Goal: Task Accomplishment & Management: Use online tool/utility

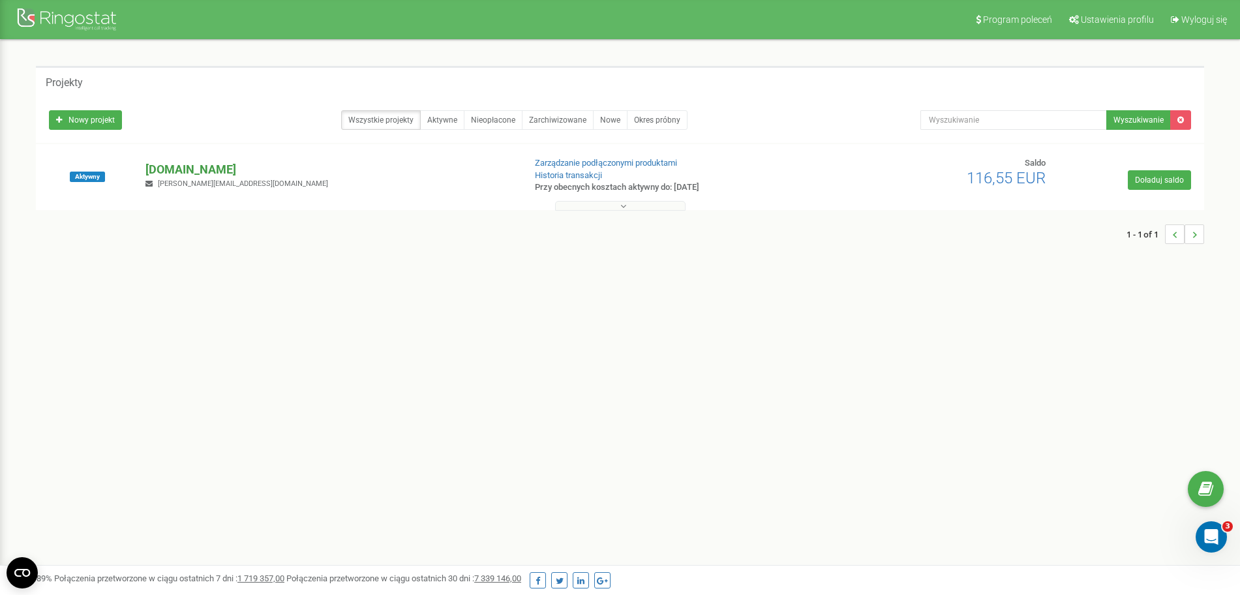
click at [170, 173] on p "[DOMAIN_NAME]" at bounding box center [329, 169] width 368 height 17
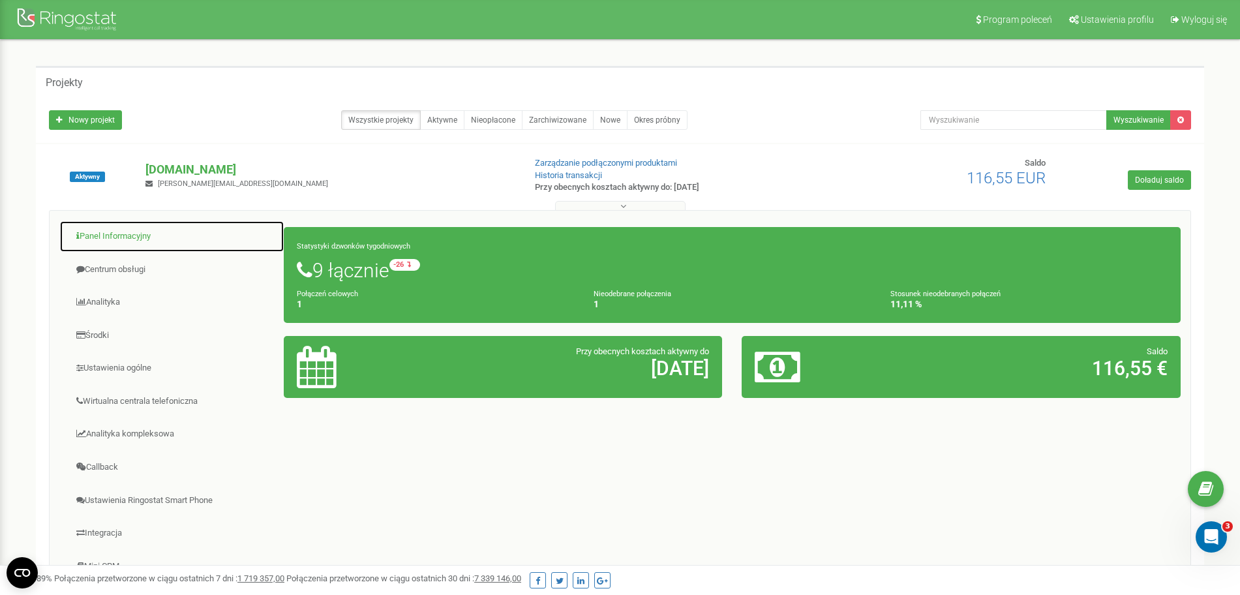
click at [117, 231] on link "Panel Informacyjny" at bounding box center [171, 236] width 225 height 32
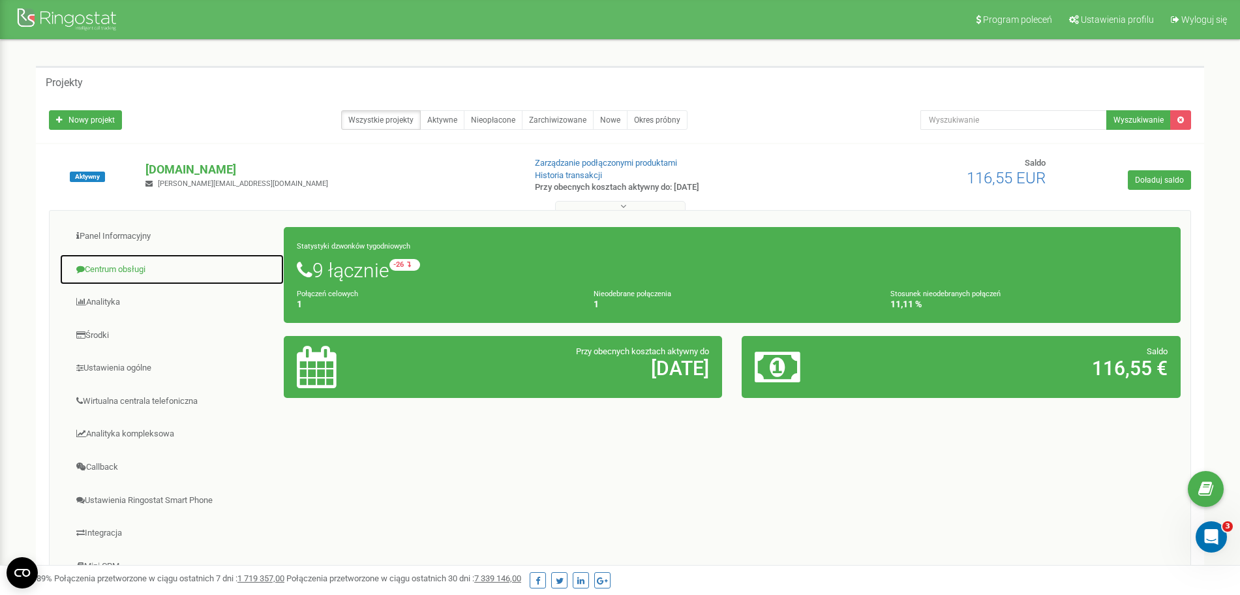
click at [124, 267] on link "Centrum obsługi" at bounding box center [171, 270] width 225 height 32
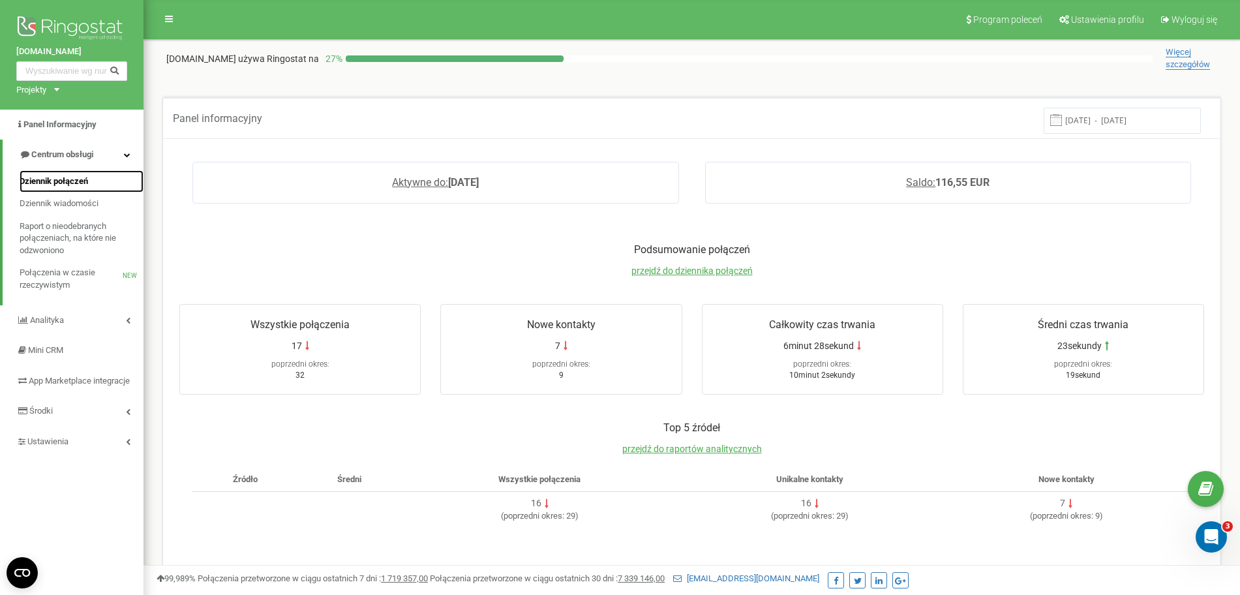
click at [72, 181] on span "Dziennik połączeń" at bounding box center [54, 181] width 68 height 12
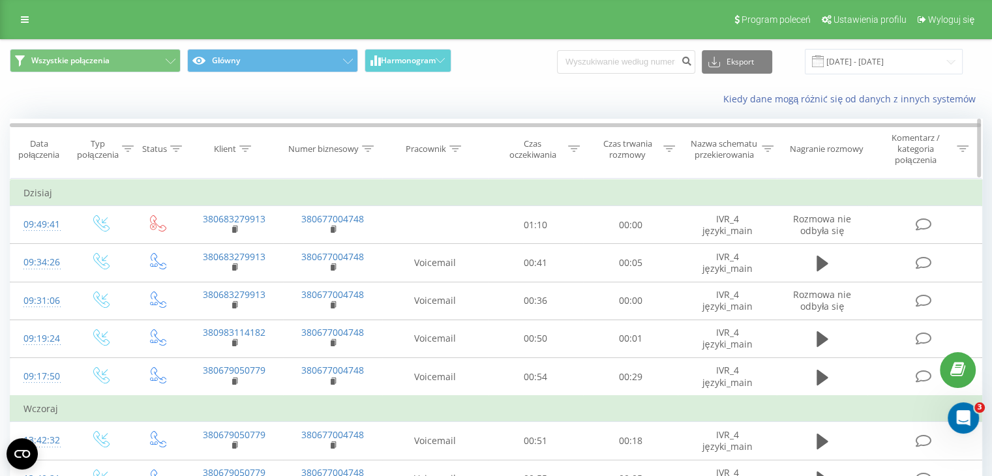
click at [173, 151] on icon at bounding box center [176, 148] width 12 height 7
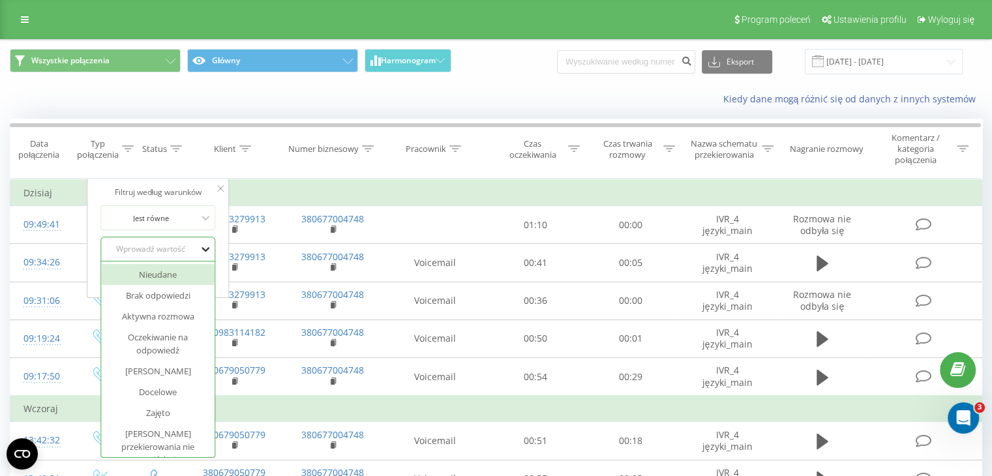
click at [200, 243] on icon at bounding box center [205, 249] width 13 height 13
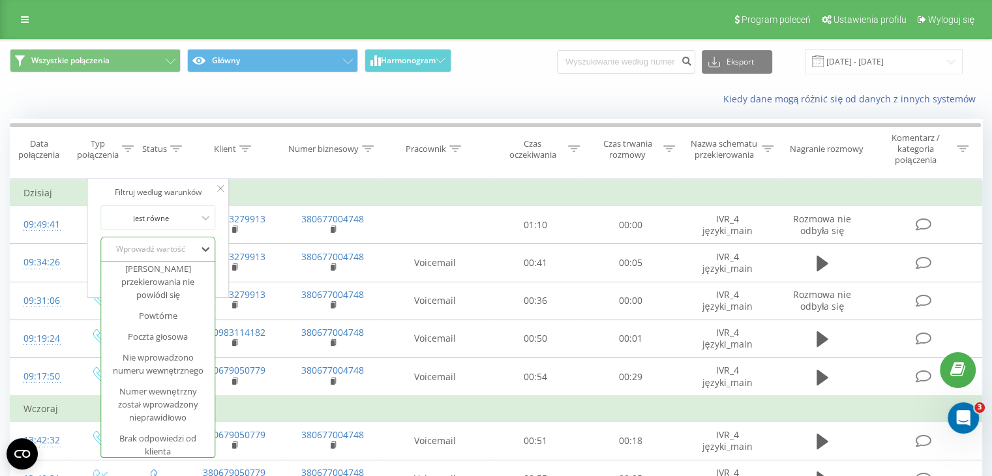
scroll to position [171, 0]
click at [167, 327] on div "Poczta głosowa" at bounding box center [158, 330] width 113 height 21
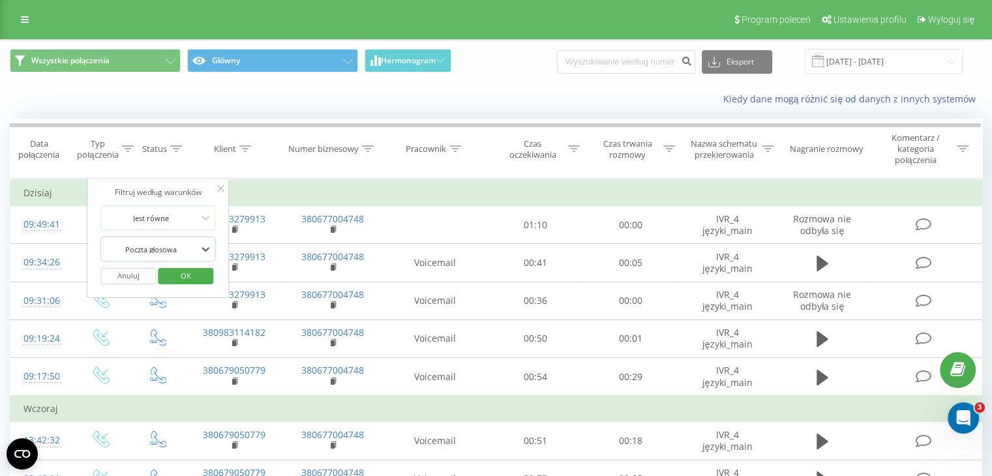
click at [196, 273] on span "OK" at bounding box center [186, 275] width 37 height 20
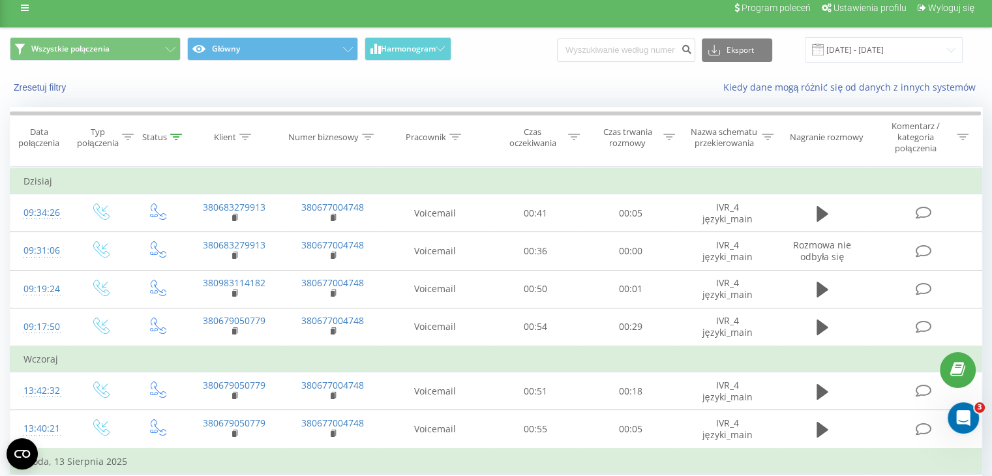
scroll to position [18, 0]
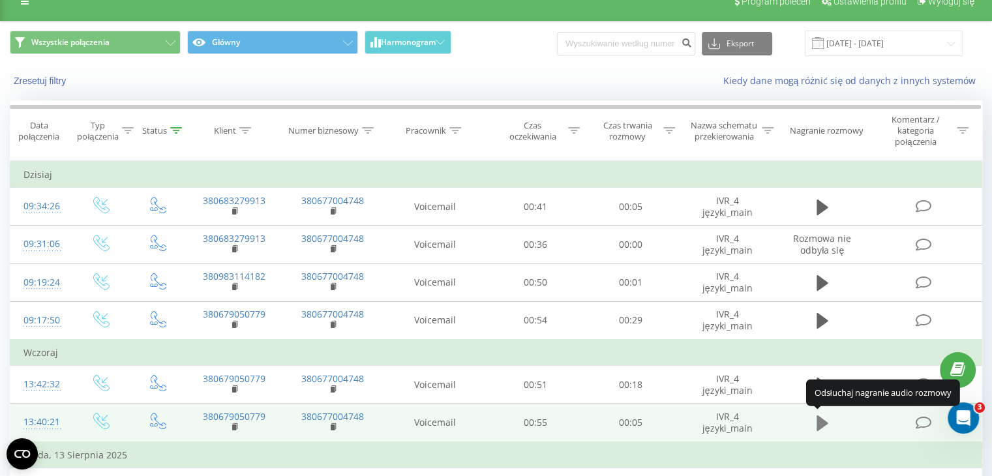
click at [821, 421] on icon at bounding box center [822, 423] width 12 height 16
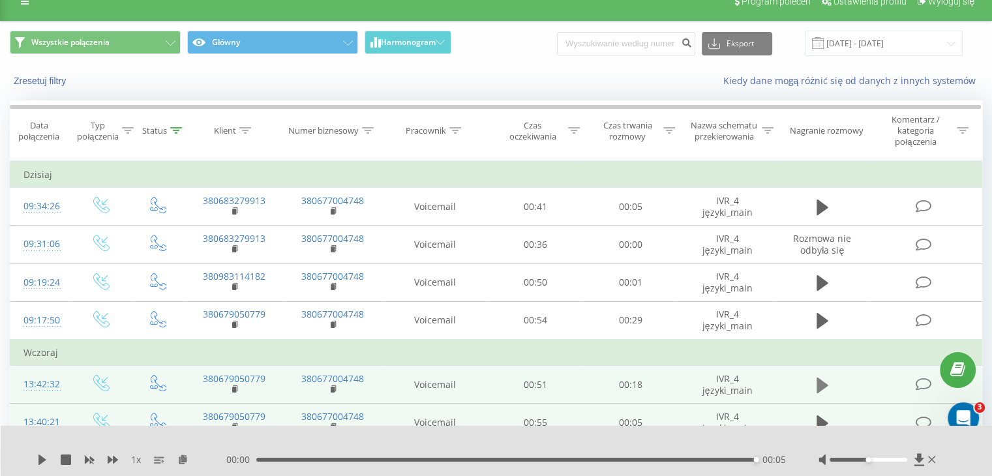
click at [821, 384] on icon at bounding box center [822, 386] width 12 height 16
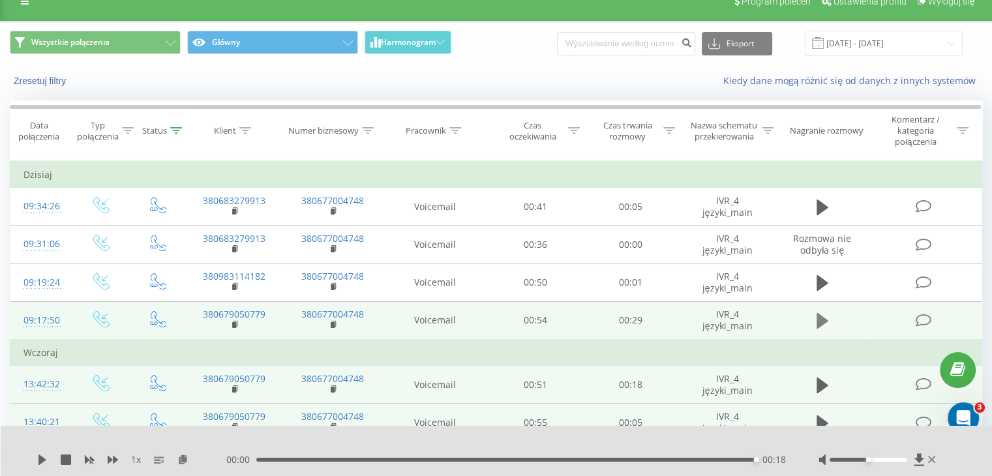
click at [822, 319] on icon at bounding box center [822, 321] width 12 height 16
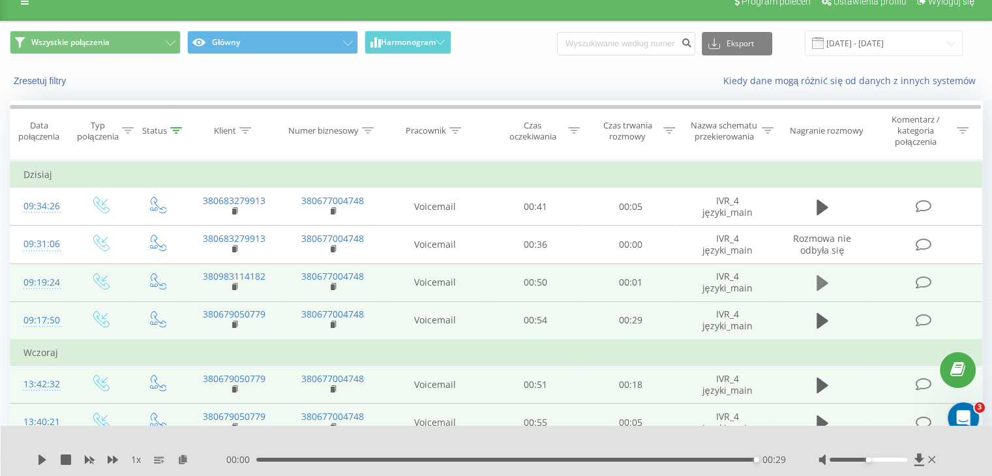
click at [822, 274] on icon at bounding box center [822, 283] width 12 height 18
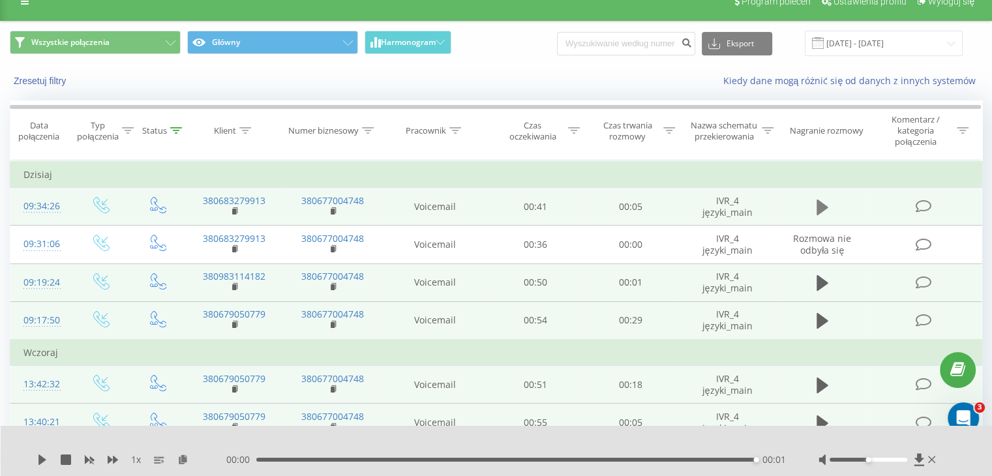
click at [821, 198] on icon at bounding box center [822, 207] width 12 height 18
click at [923, 202] on icon at bounding box center [923, 207] width 16 height 14
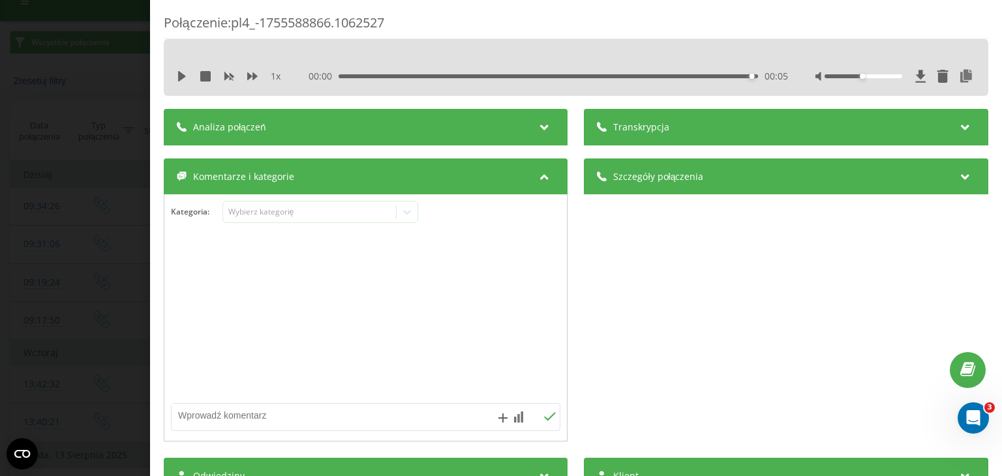
click at [216, 408] on textarea at bounding box center [327, 415] width 310 height 23
type textarea "brak wiadomości."
click at [546, 421] on icon at bounding box center [550, 416] width 12 height 9
click at [74, 267] on div "Połączenie : pl4_-1755588866.1062527 1 x 00:00 00:05 00:05 Transkrypcja Aby móc…" at bounding box center [501, 238] width 1002 height 476
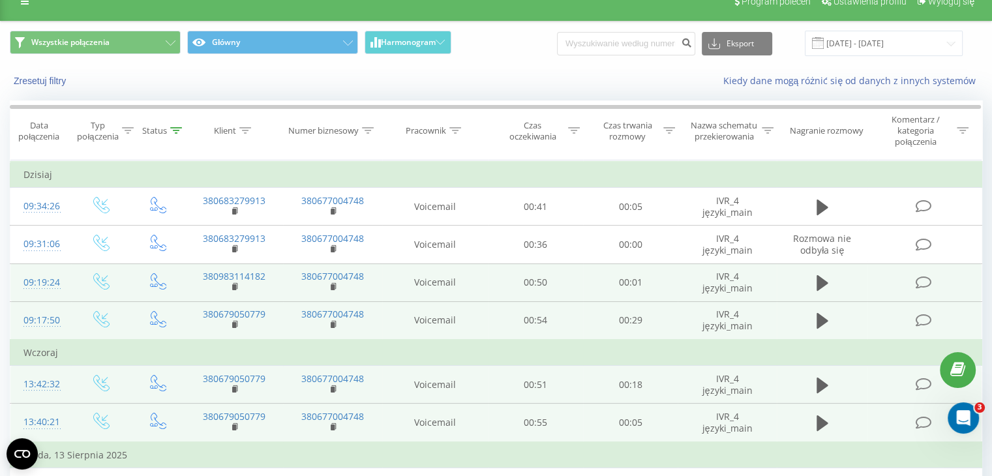
click at [929, 277] on icon at bounding box center [923, 283] width 16 height 14
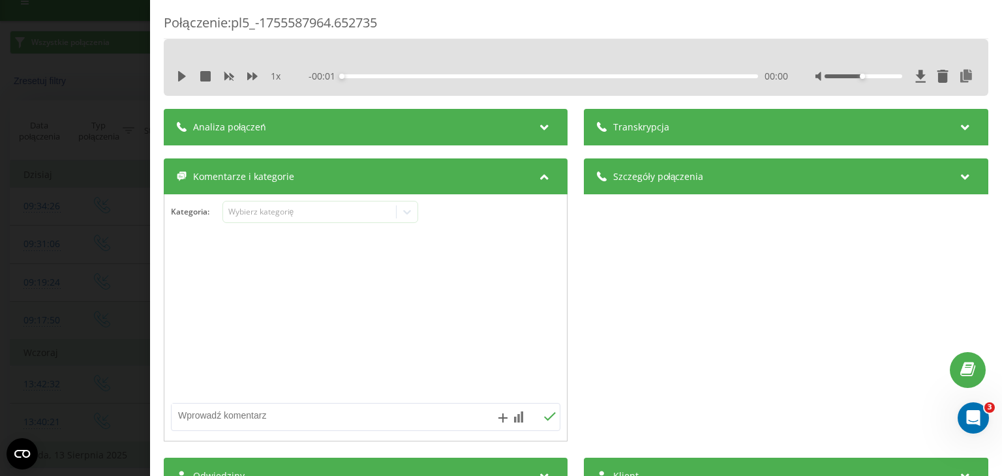
click at [228, 413] on textarea at bounding box center [327, 415] width 310 height 23
paste textarea "brak wiadomości."
type textarea "brak wiadomości."
click at [548, 418] on icon at bounding box center [550, 416] width 12 height 9
click at [52, 299] on div "Połączenie : pl5_-1755587964.652735 1 x - 00:01 00:00 00:00 Transkrypcja Aby mó…" at bounding box center [501, 238] width 1002 height 476
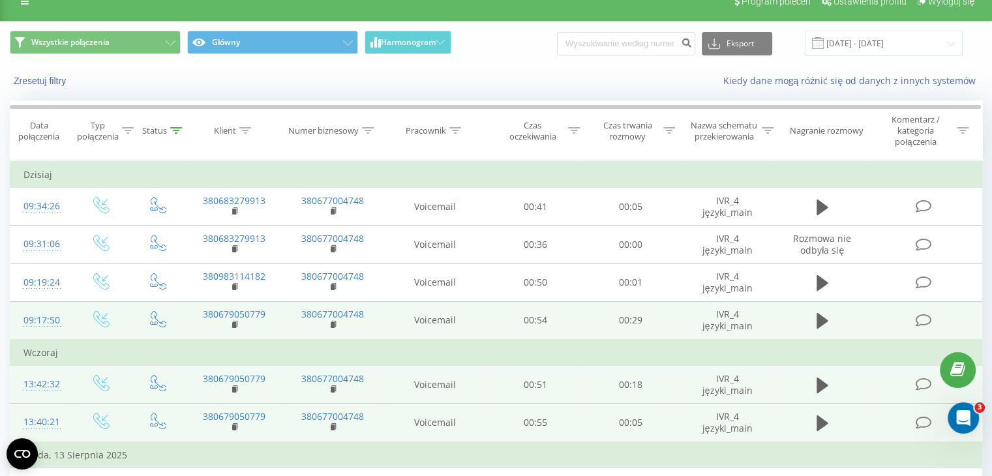
click at [929, 320] on icon at bounding box center [923, 321] width 16 height 14
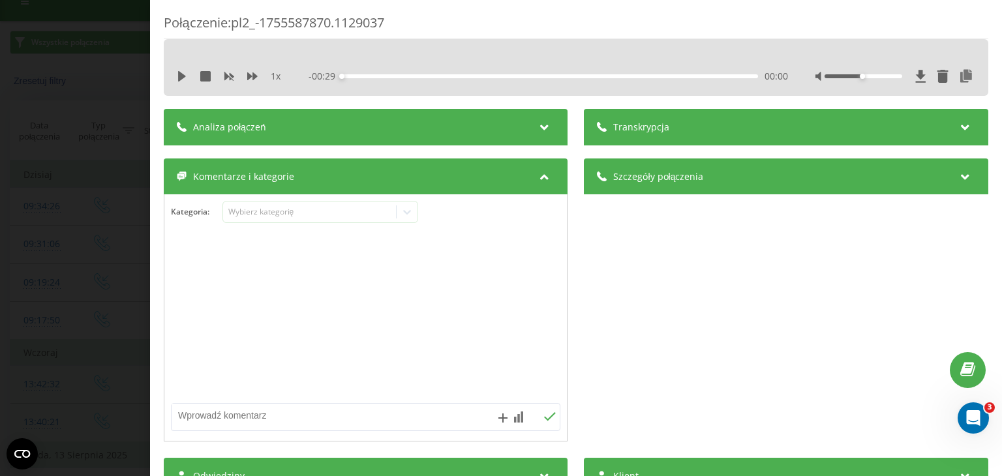
click at [224, 419] on textarea at bounding box center [327, 415] width 310 height 23
paste textarea "brak wiadomości."
type textarea "brak wiadomości."
click at [544, 419] on icon at bounding box center [550, 416] width 12 height 8
click at [124, 279] on div "Połączenie : pl2_-1755587870.1129037 1 x - 00:29 00:00 00:00 Transkrypcja Aby m…" at bounding box center [501, 238] width 1002 height 476
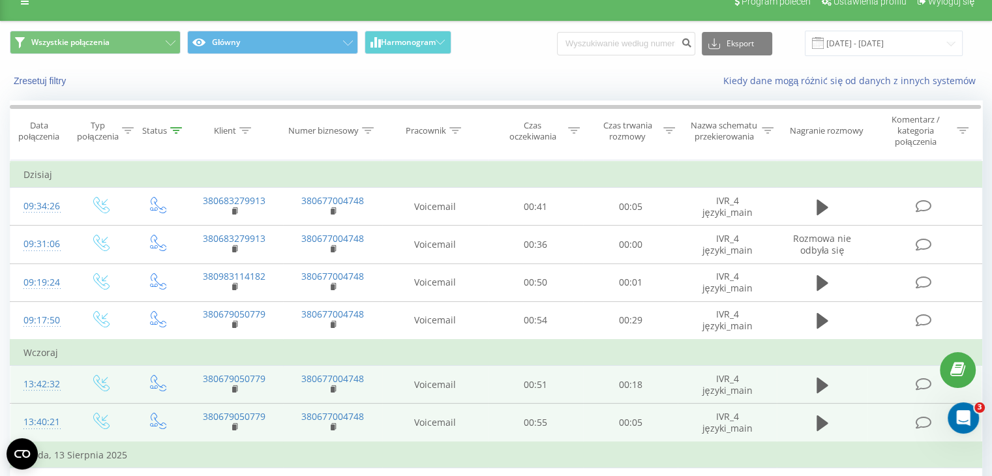
click at [921, 384] on icon at bounding box center [923, 385] width 16 height 14
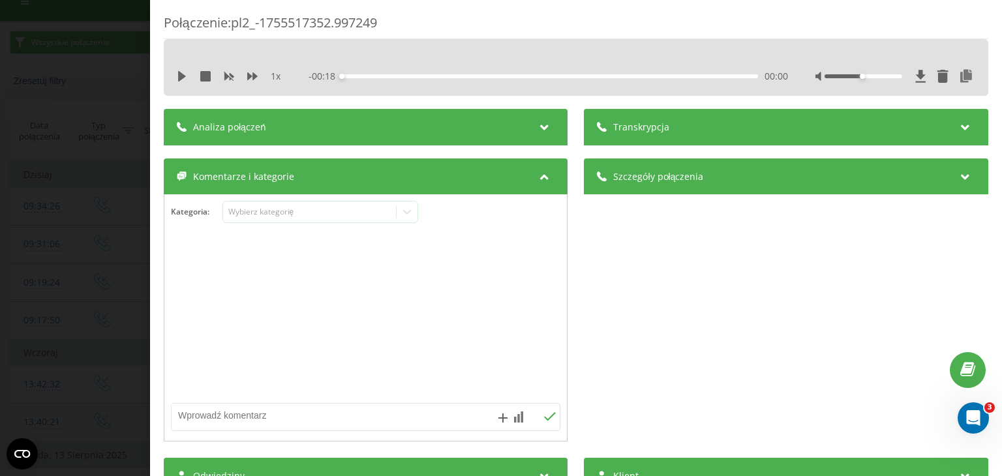
click at [208, 423] on textarea at bounding box center [327, 415] width 310 height 23
paste textarea "brak wiadomości."
type textarea "brak wiadomości."
click at [80, 338] on div "Połączenie : pl2_-1755517352.997249 1 x - 00:18 00:00 00:00 Transkrypcja Aby mó…" at bounding box center [501, 238] width 1002 height 476
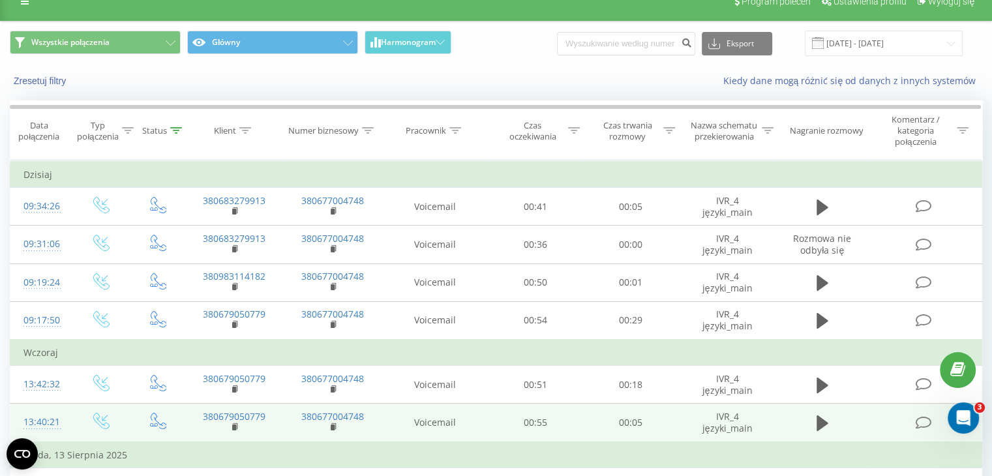
click at [916, 427] on td at bounding box center [924, 423] width 114 height 38
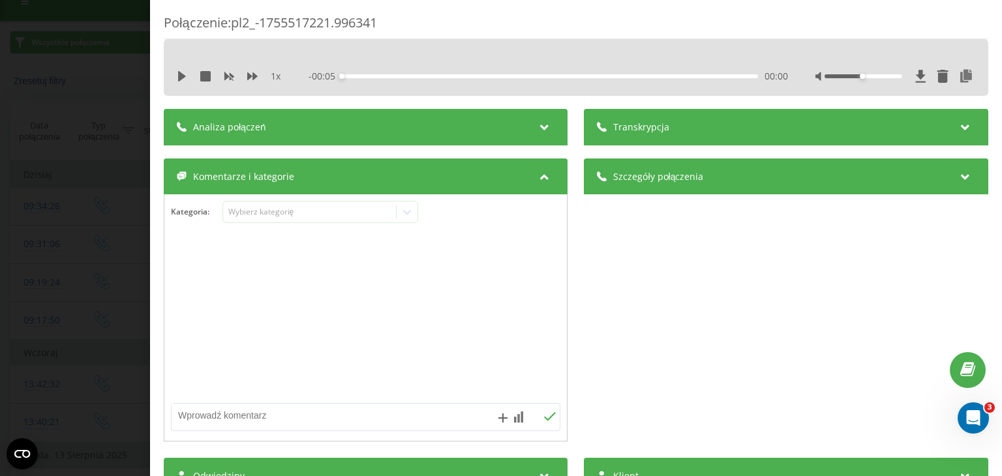
click at [202, 408] on textarea at bounding box center [327, 415] width 310 height 23
paste textarea "brak wiadomości."
type textarea "brak wiadomości."
click at [74, 367] on div "Połączenie : pl2_-1755517221.996341 1 x - 00:05 00:00 00:00 Transkrypcja Aby mó…" at bounding box center [501, 238] width 1002 height 476
